Goal: Task Accomplishment & Management: Manage account settings

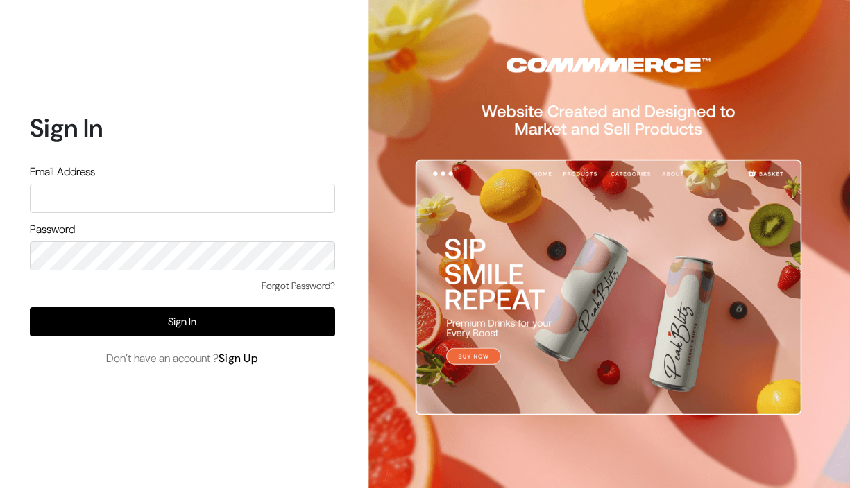
click at [105, 197] on input "text" at bounding box center [182, 198] width 305 height 29
type input "anshdwivedi4511@gmail.com"
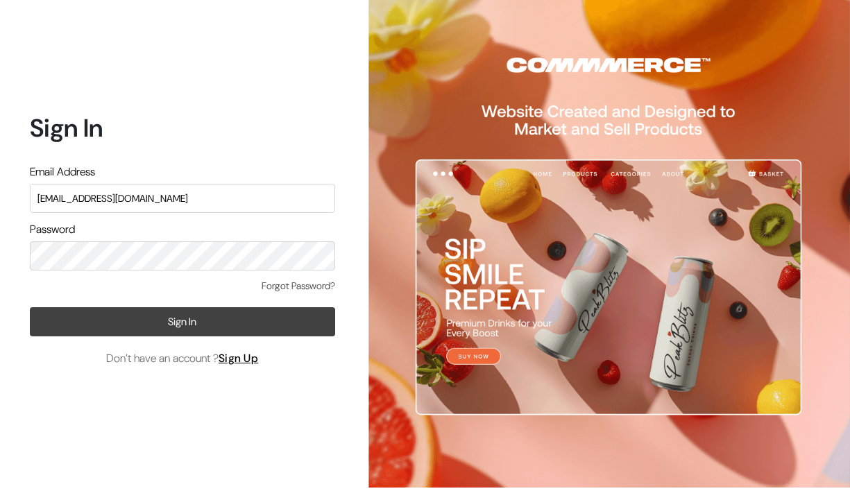
click at [159, 332] on button "Sign In" at bounding box center [182, 321] width 305 height 29
